Goal: Check status: Check status

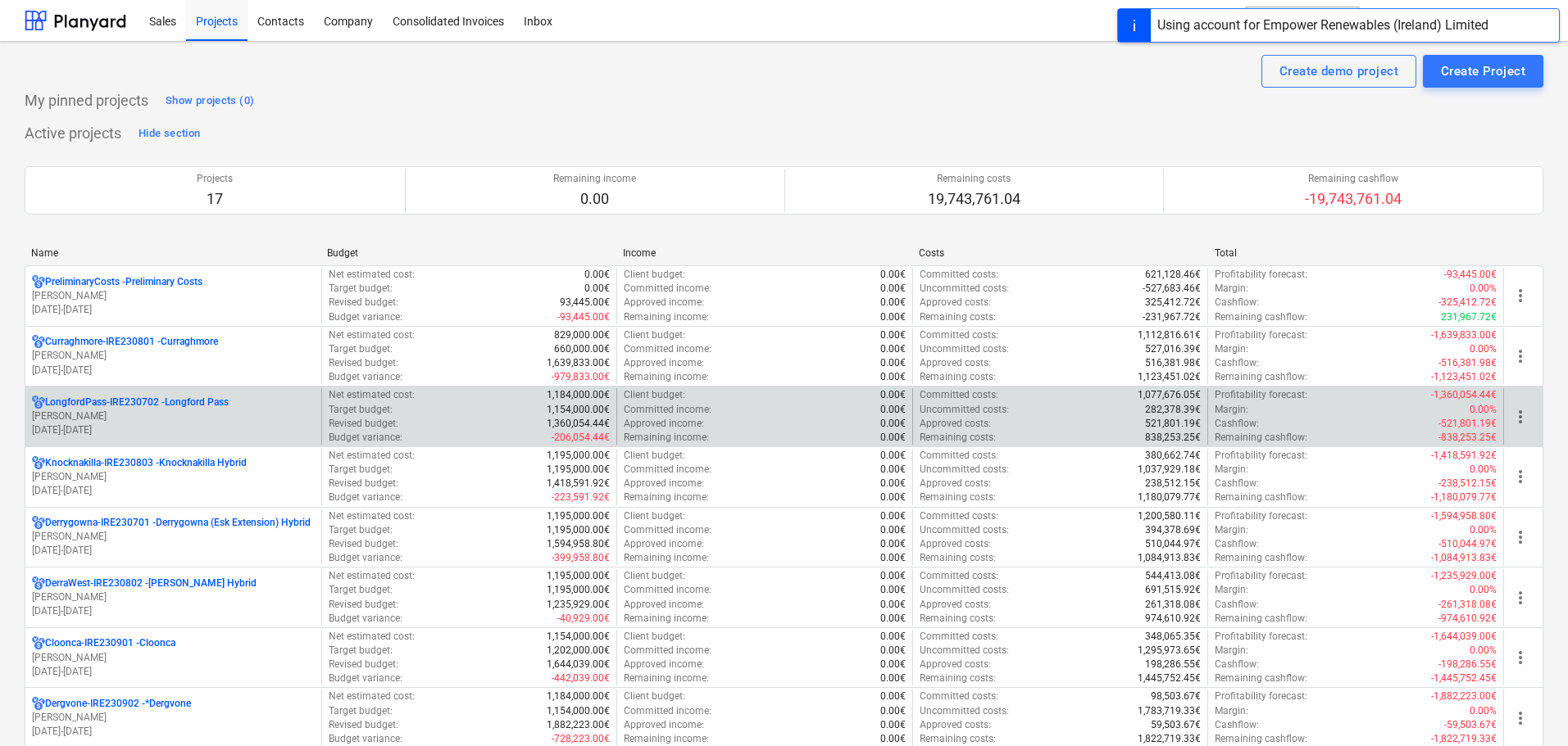
click at [104, 418] on p "[PERSON_NAME]" at bounding box center [173, 416] width 282 height 14
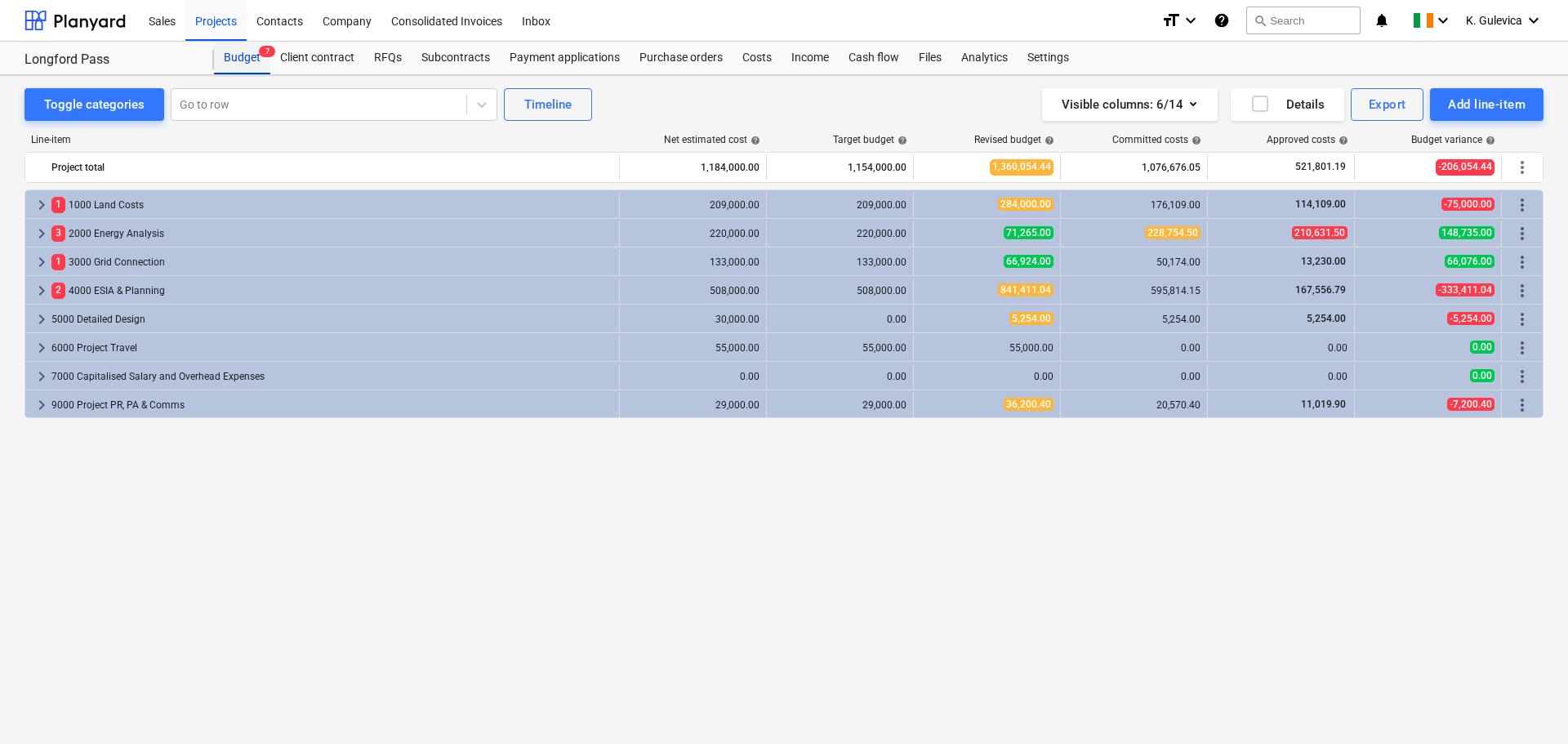
click at [252, 54] on div "Budget 7" at bounding box center [242, 57] width 56 height 33
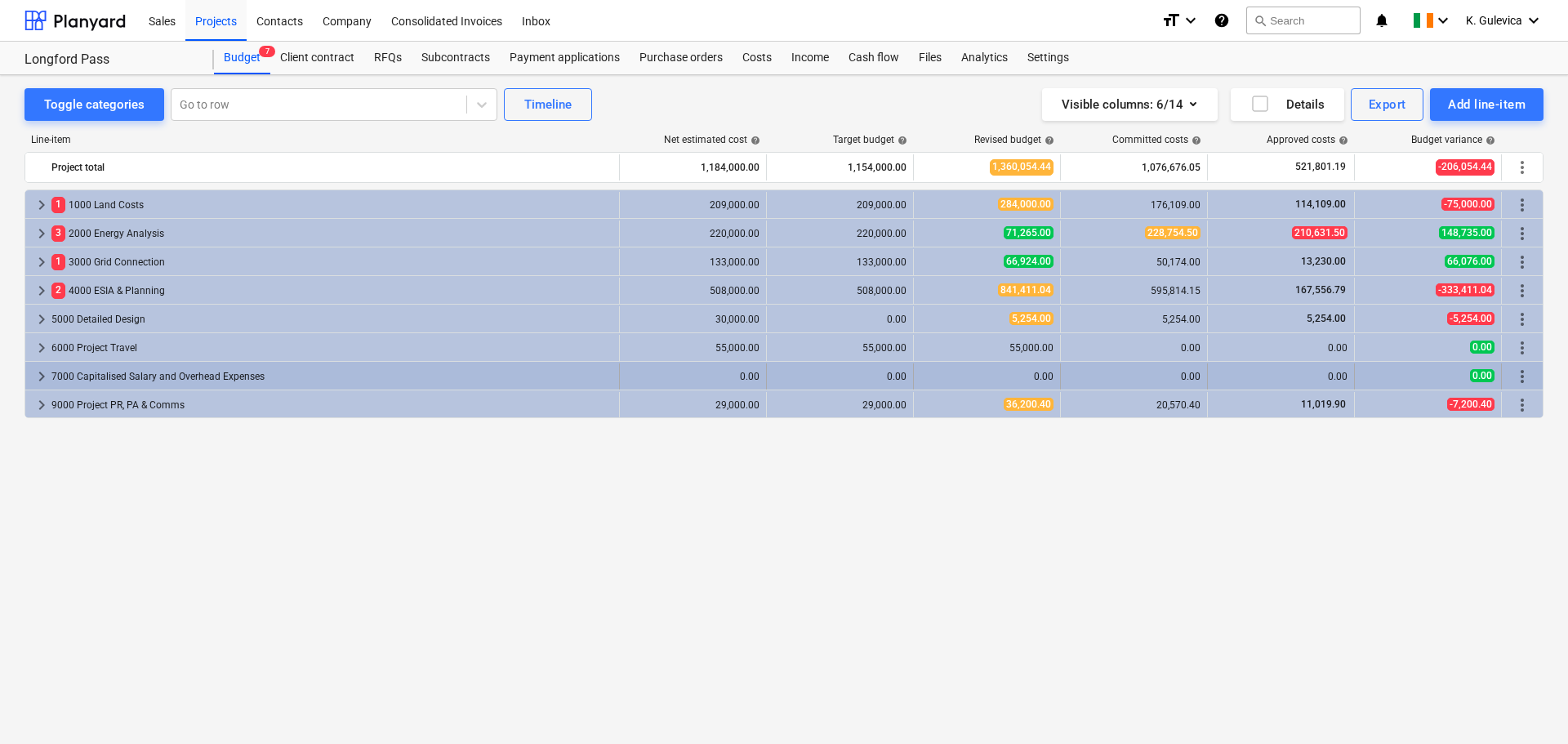
click at [42, 370] on span "keyboard_arrow_right" at bounding box center [41, 376] width 20 height 20
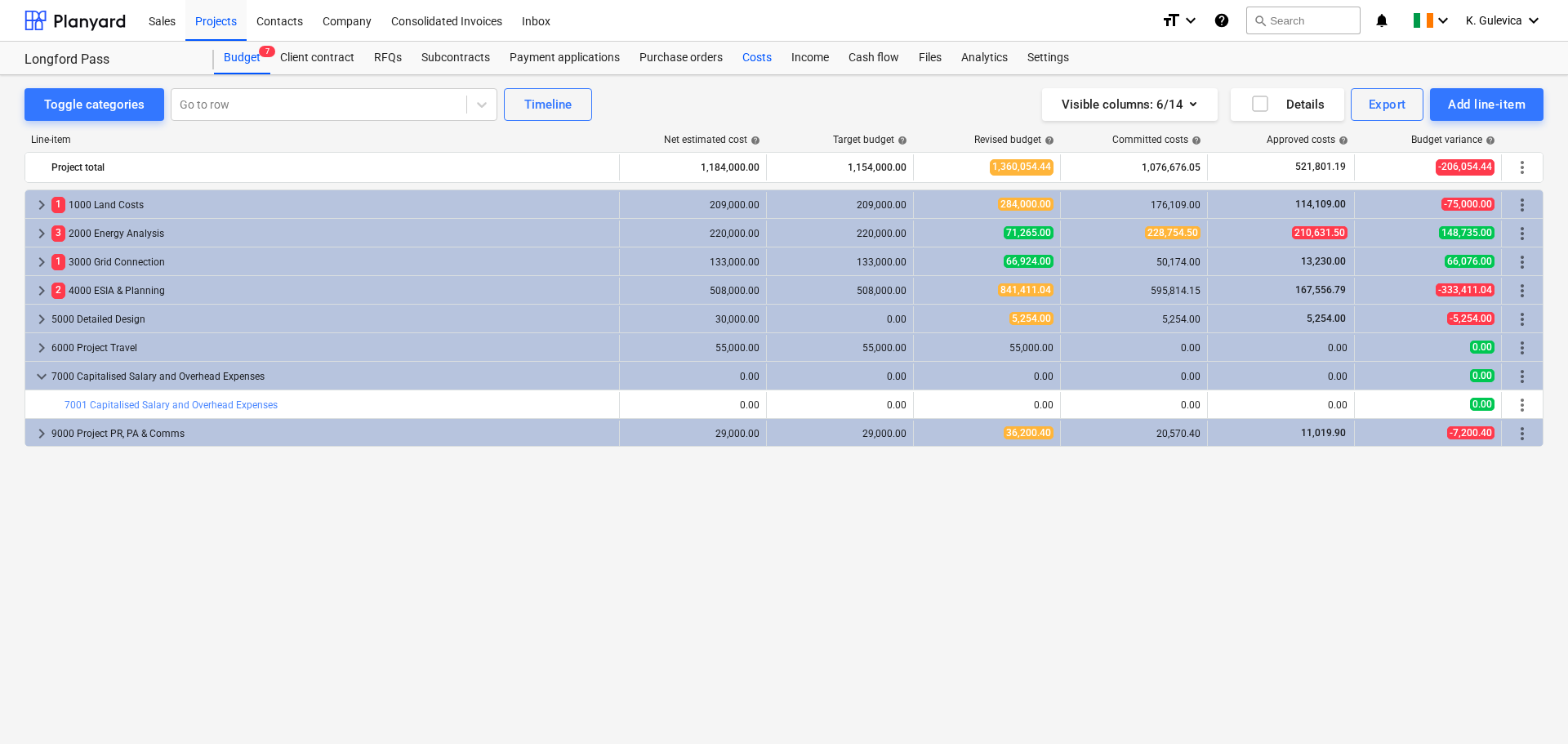
click at [760, 55] on div "Costs" at bounding box center [757, 57] width 49 height 33
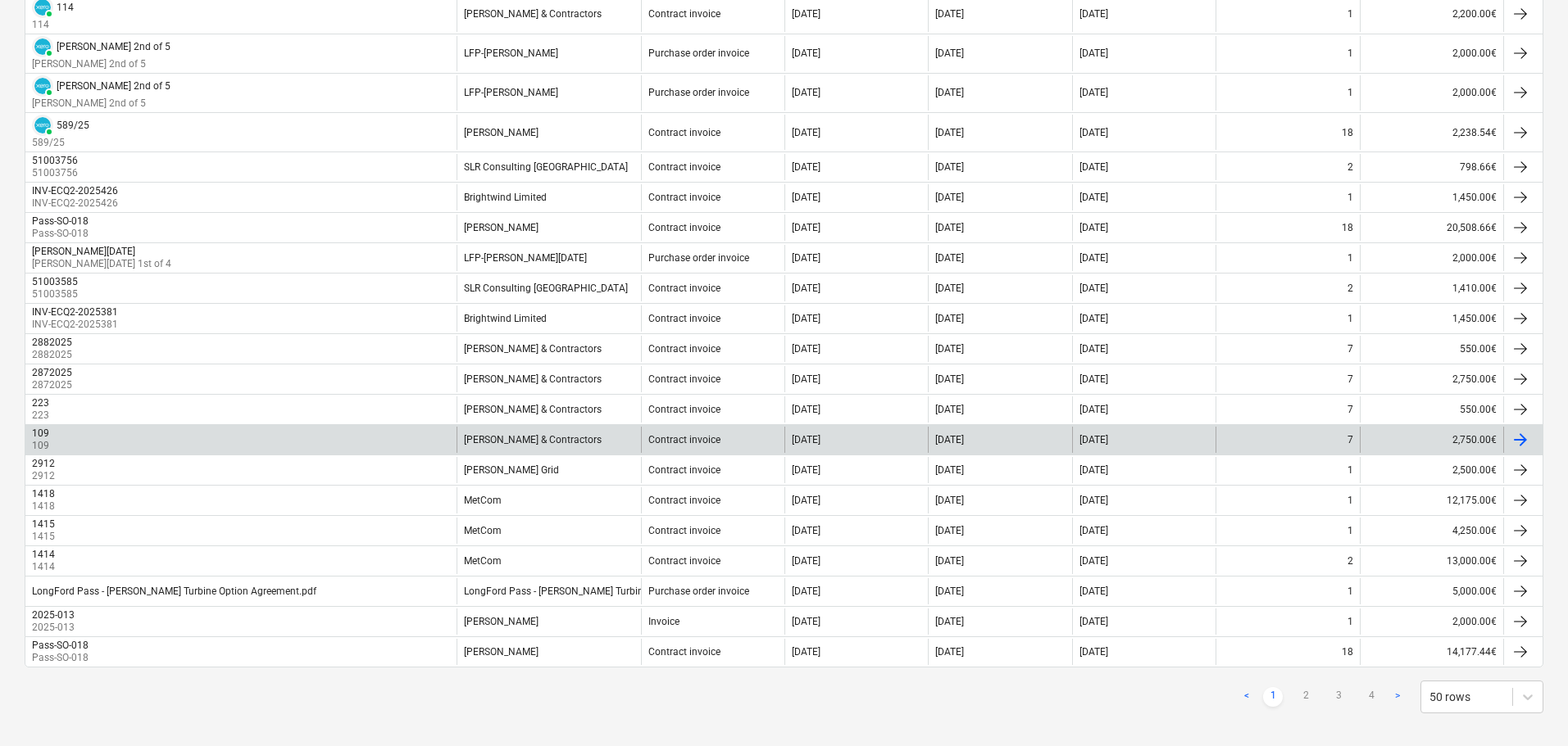
scroll to position [1429, 0]
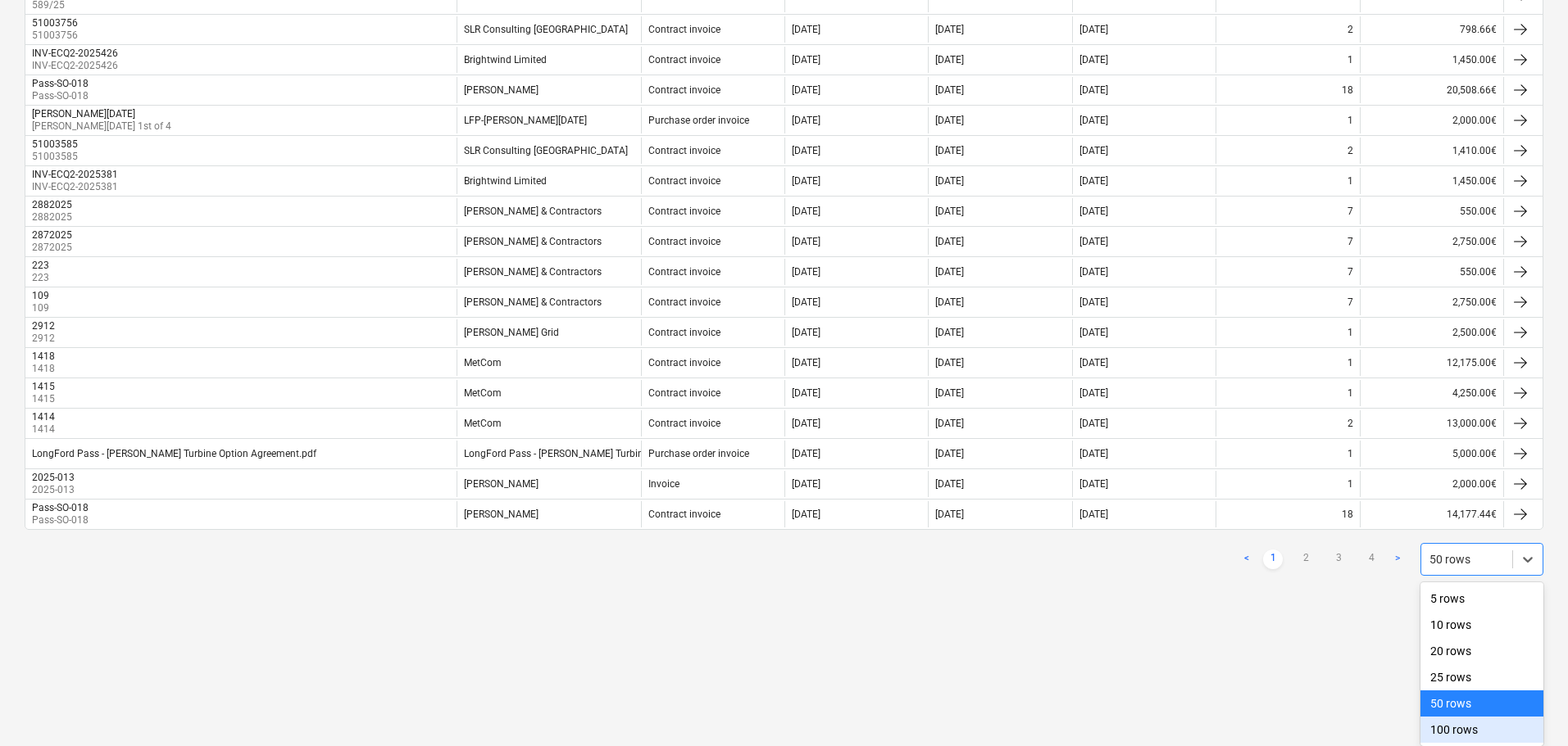
click at [1454, 721] on div "100 rows" at bounding box center [1481, 730] width 123 height 26
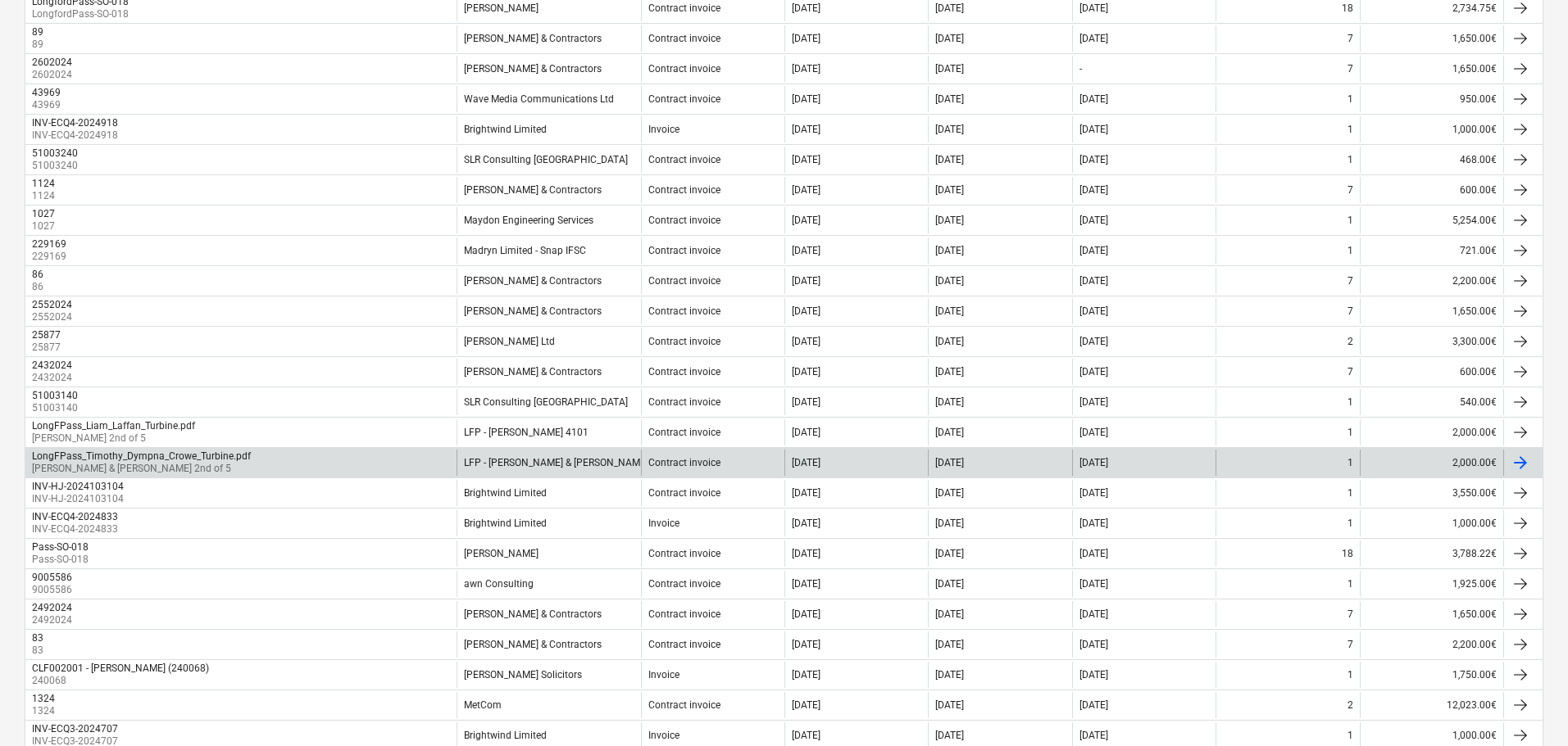
scroll to position [2944, 0]
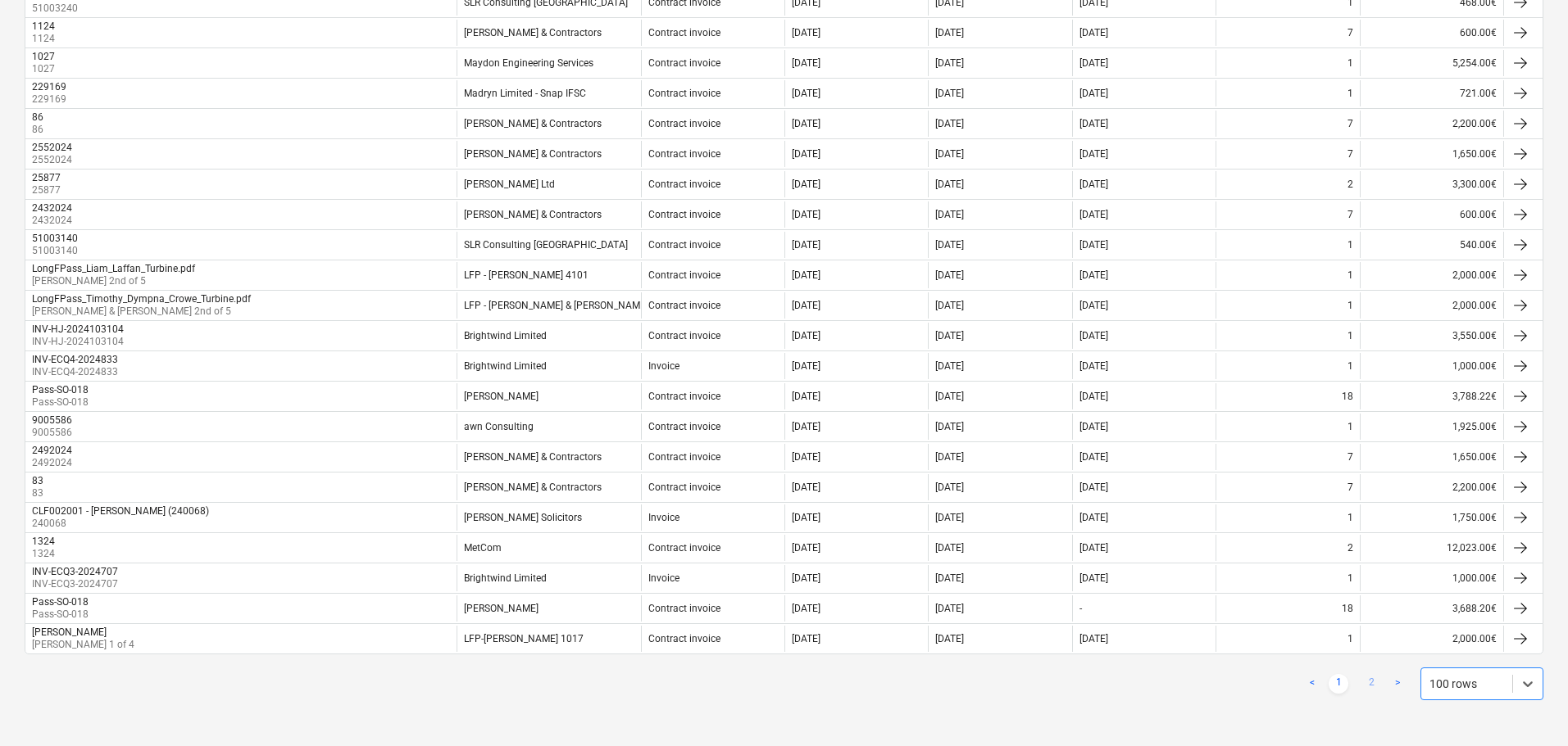
click at [1368, 681] on link "2" at bounding box center [1371, 684] width 20 height 20
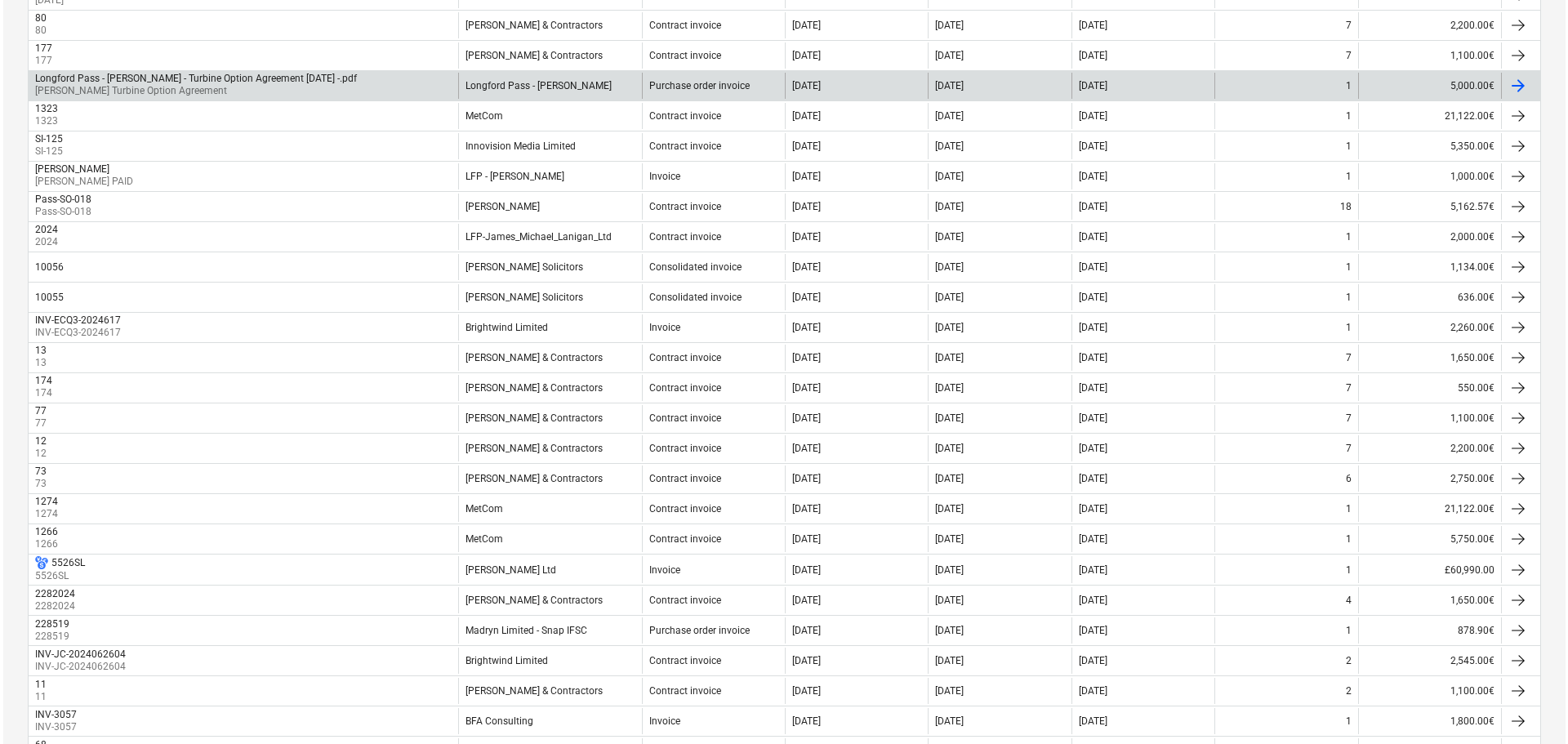
scroll to position [0, 0]
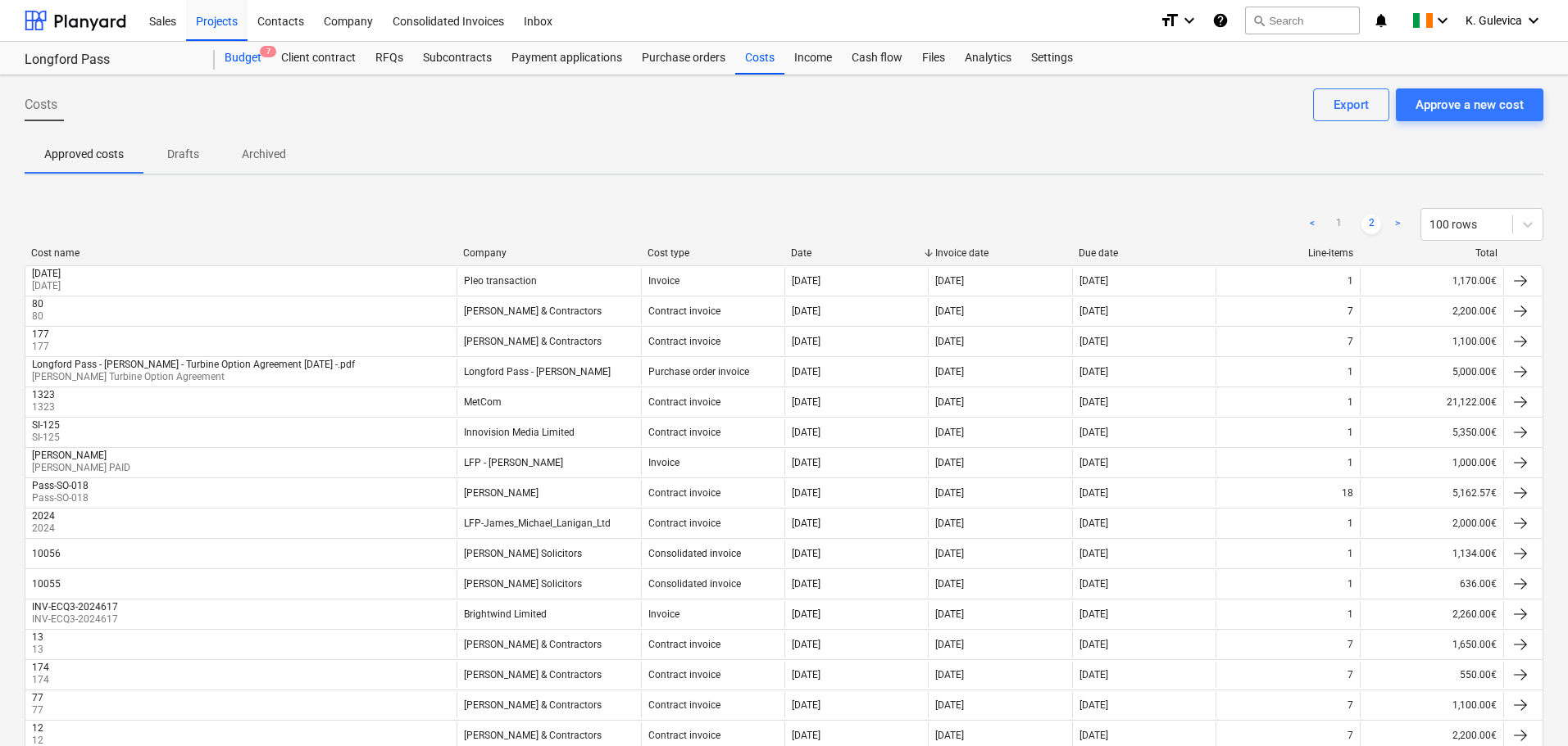
click at [245, 48] on div "Budget 7" at bounding box center [243, 57] width 56 height 33
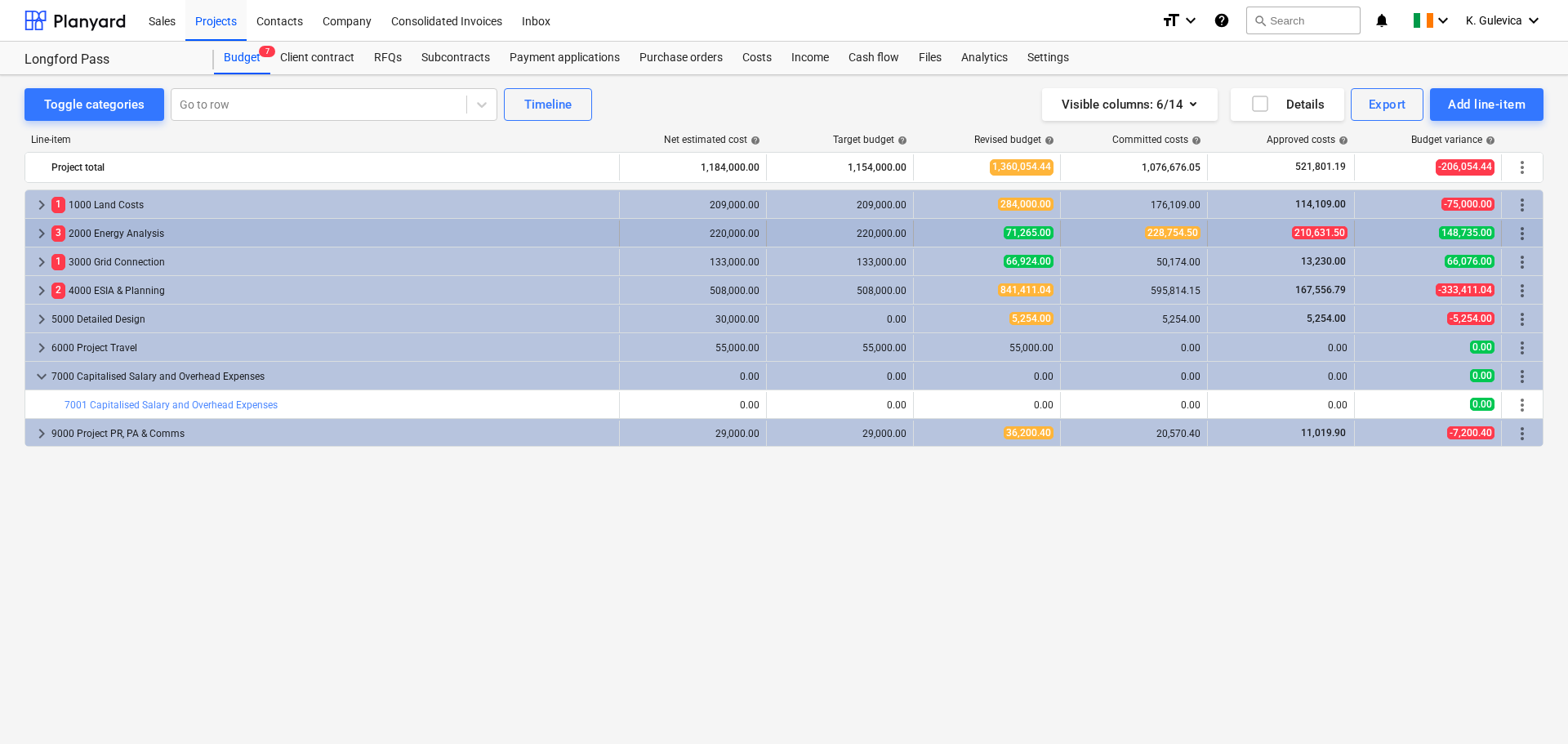
click at [41, 231] on span "keyboard_arrow_right" at bounding box center [41, 234] width 20 height 20
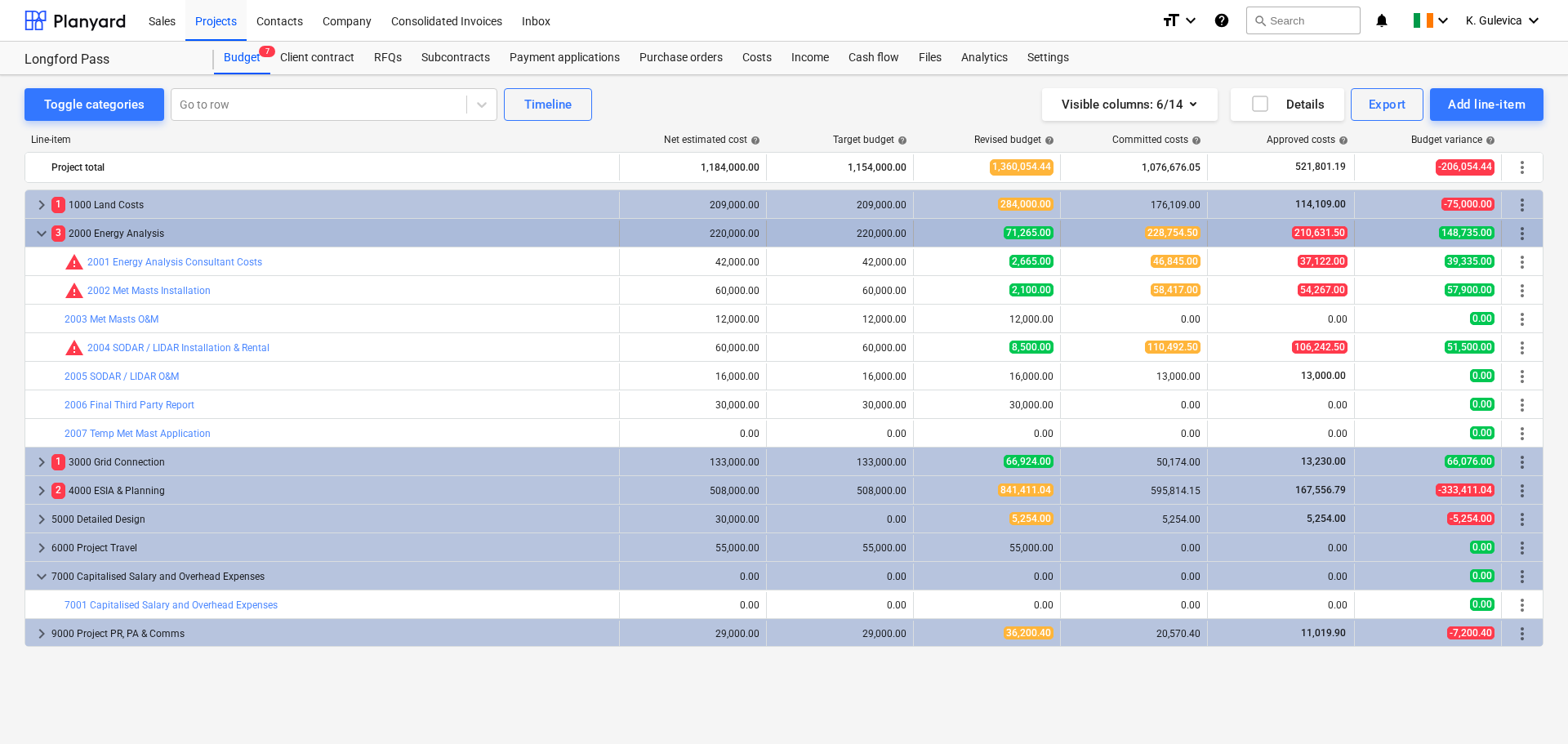
click at [41, 232] on span "keyboard_arrow_down" at bounding box center [41, 234] width 20 height 20
